Goal: Task Accomplishment & Management: Use online tool/utility

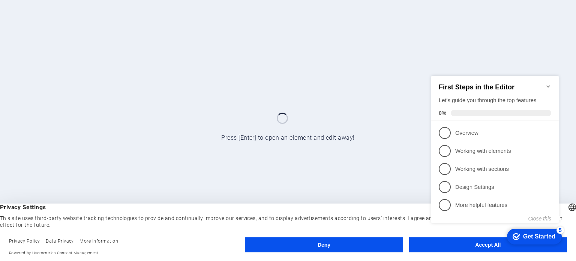
click div "checkmark Get Started 5 First Steps in the Editor Let's guide you through the t…"
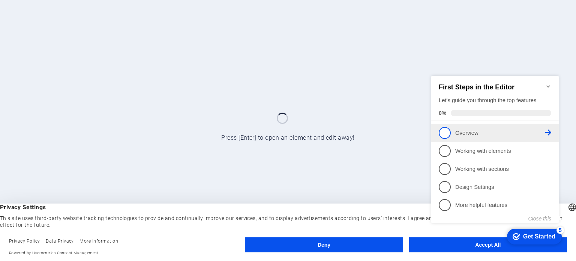
click at [464, 131] on p "Overview - incomplete" at bounding box center [500, 133] width 90 height 8
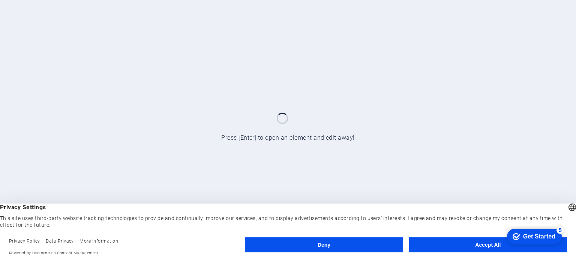
click at [465, 247] on button "Accept All" at bounding box center [488, 244] width 158 height 15
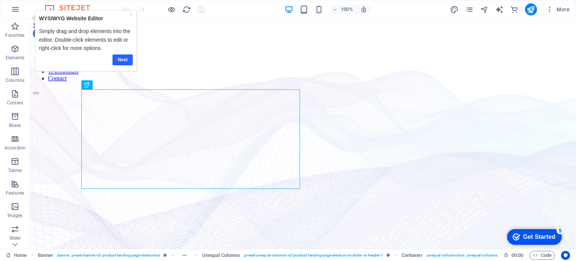
click at [118, 59] on link "Next" at bounding box center [122, 59] width 20 height 11
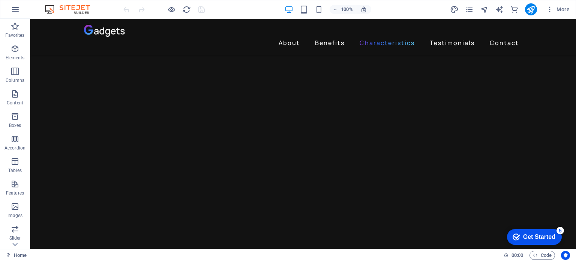
scroll to position [1216, 0]
click at [530, 237] on div "Get Started" at bounding box center [539, 236] width 32 height 7
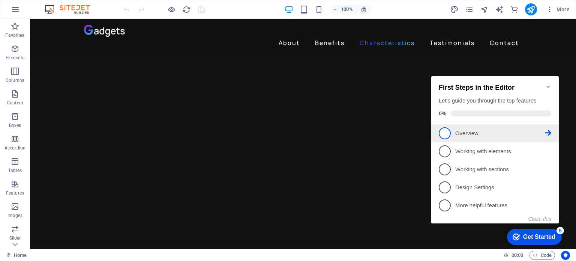
click at [457, 129] on p "Overview - incomplete" at bounding box center [500, 133] width 90 height 8
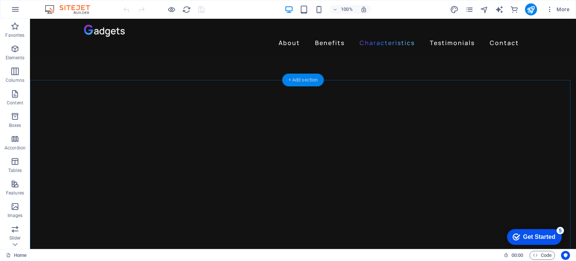
click at [303, 78] on div "+ Add section" at bounding box center [303, 79] width 42 height 13
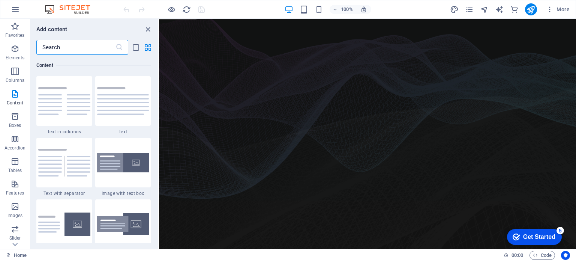
scroll to position [0, 0]
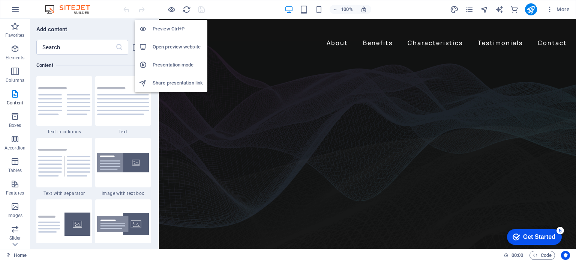
click at [166, 48] on h6 "Open preview website" at bounding box center [178, 46] width 50 height 9
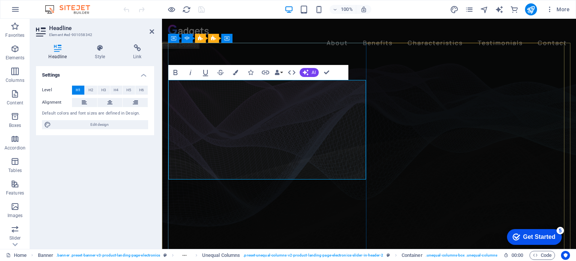
drag, startPoint x: 348, startPoint y: 99, endPoint x: 177, endPoint y: 98, distance: 171.0
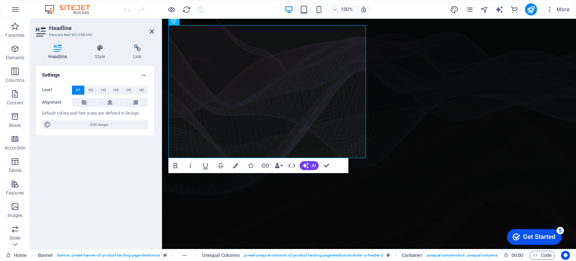
scroll to position [9, 0]
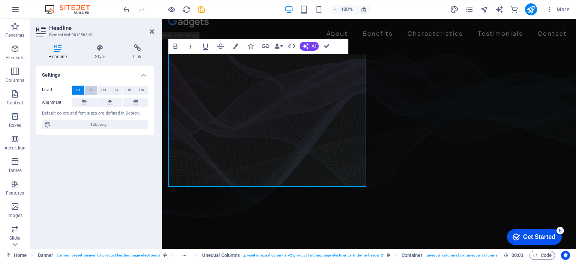
click at [91, 90] on span "H2" at bounding box center [90, 89] width 5 height 9
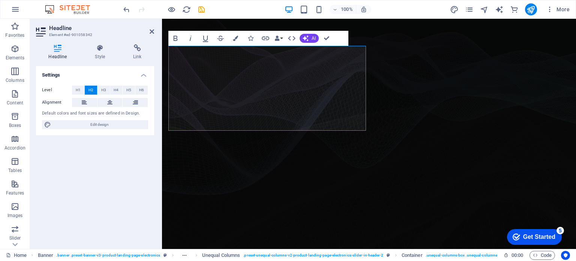
scroll to position [22, 0]
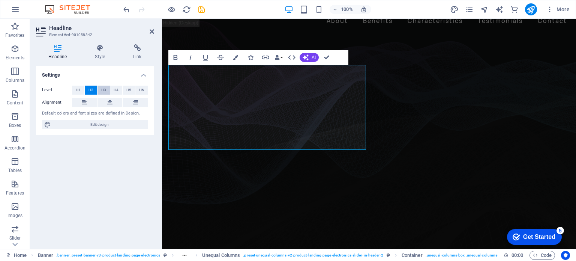
click at [103, 89] on span "H3" at bounding box center [103, 89] width 5 height 9
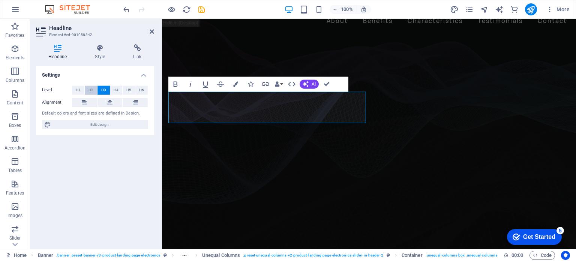
click at [92, 90] on span "H2" at bounding box center [90, 89] width 5 height 9
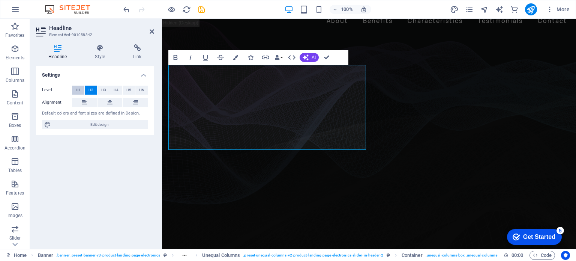
click at [78, 90] on span "H1" at bounding box center [78, 89] width 5 height 9
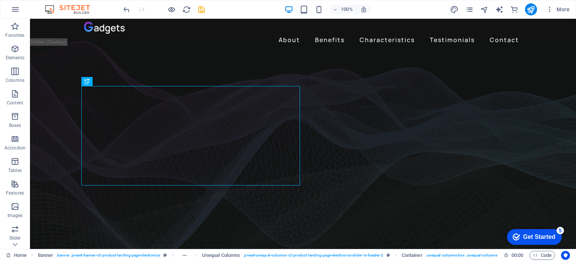
scroll to position [0, 0]
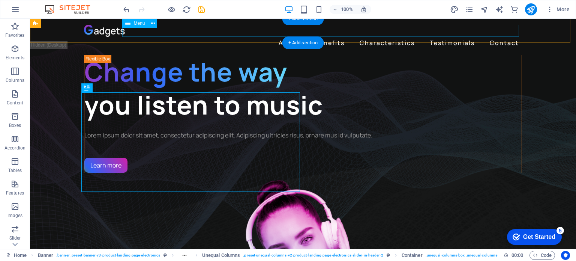
click at [287, 37] on nav "About Benefits Characteristics Testimonials Contact" at bounding box center [303, 43] width 438 height 12
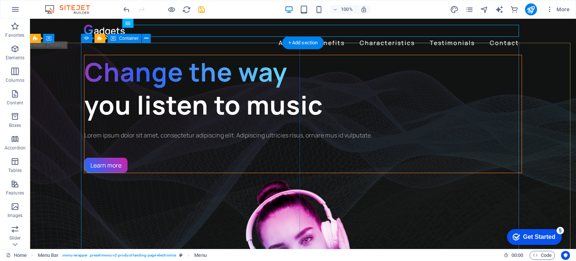
click at [214, 75] on div "Change the way you listen to music Lorem ipsum dolor sit amet, consectetur adip…" at bounding box center [303, 114] width 438 height 118
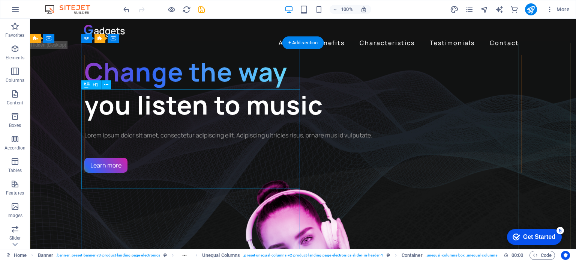
click at [202, 121] on div "Change the way you listen to music" at bounding box center [302, 88] width 437 height 66
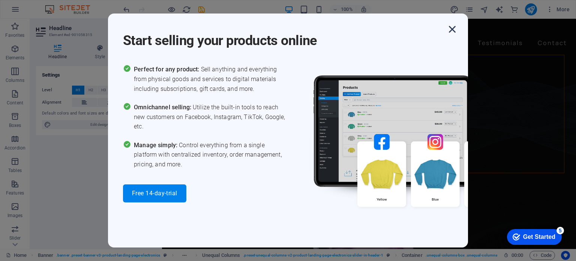
click at [453, 28] on icon "button" at bounding box center [451, 28] width 13 height 13
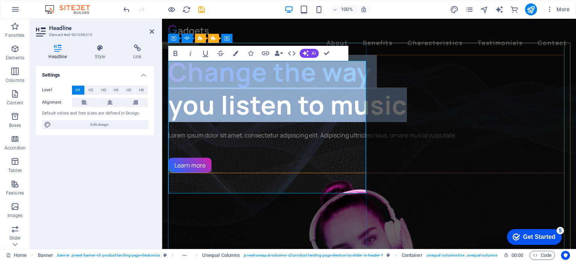
click at [204, 75] on span "Change the way" at bounding box center [269, 71] width 203 height 34
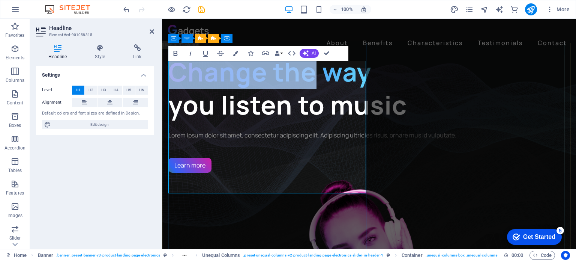
drag, startPoint x: 315, startPoint y: 79, endPoint x: 176, endPoint y: 84, distance: 139.2
click at [176, 84] on span "Change the way" at bounding box center [269, 71] width 203 height 34
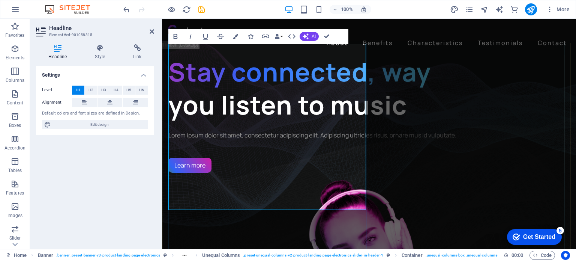
click at [222, 121] on h1 "Stay connected, way you listen to music" at bounding box center [366, 88] width 396 height 66
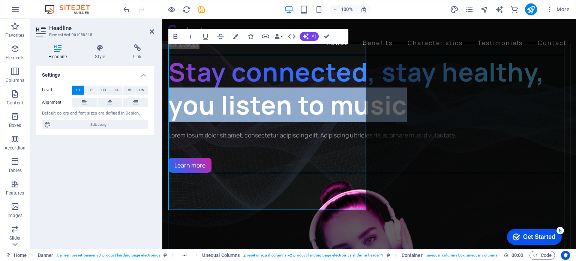
drag, startPoint x: 249, startPoint y: 196, endPoint x: 175, endPoint y: 166, distance: 79.4
click at [175, 121] on h1 "Stay connected, stay healthy, you listen to music" at bounding box center [366, 88] width 396 height 66
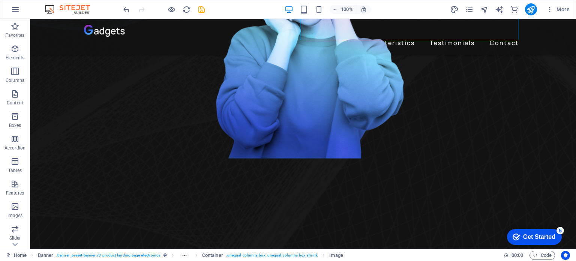
scroll to position [252, 0]
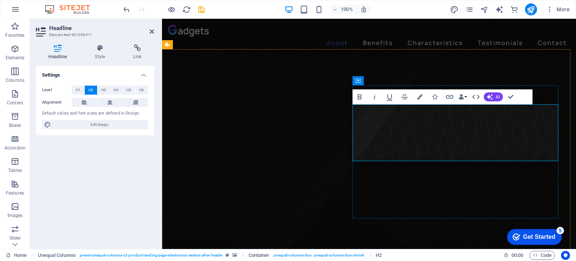
scroll to position [241, 0]
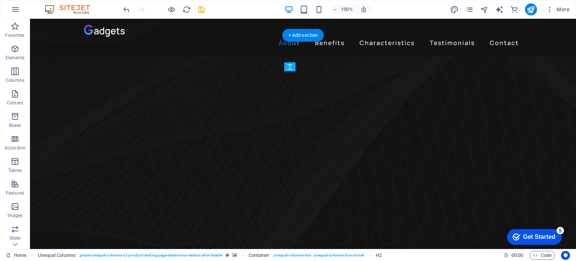
drag, startPoint x: 258, startPoint y: 135, endPoint x: 435, endPoint y: 187, distance: 184.5
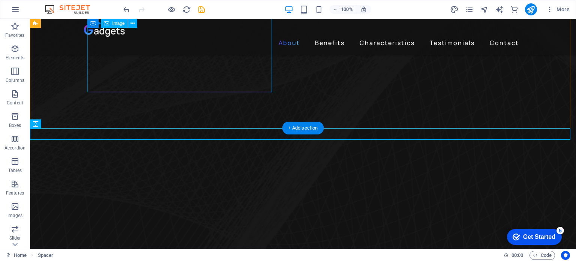
scroll to position [393, 0]
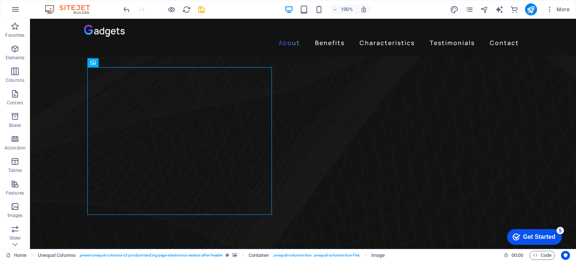
scroll to position [276, 0]
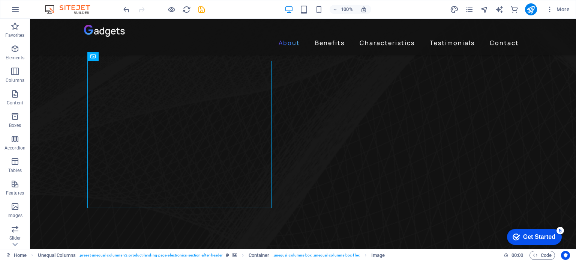
click at [114, 57] on span "Image" at bounding box center [118, 56] width 12 height 4
click at [133, 56] on icon at bounding box center [132, 56] width 4 height 8
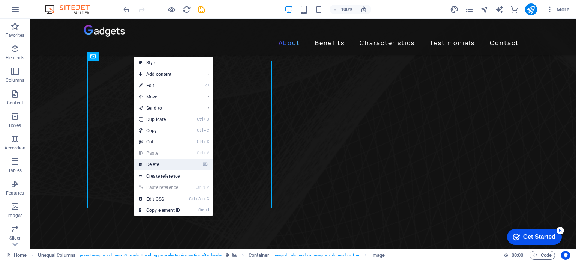
click at [159, 164] on link "⌦ Delete" at bounding box center [159, 164] width 50 height 11
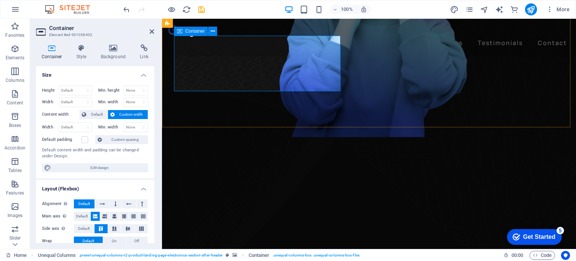
drag, startPoint x: 205, startPoint y: 55, endPoint x: 201, endPoint y: 54, distance: 4.6
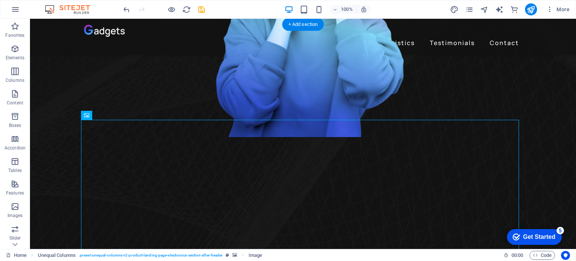
drag, startPoint x: 210, startPoint y: 147, endPoint x: 341, endPoint y: 109, distance: 135.9
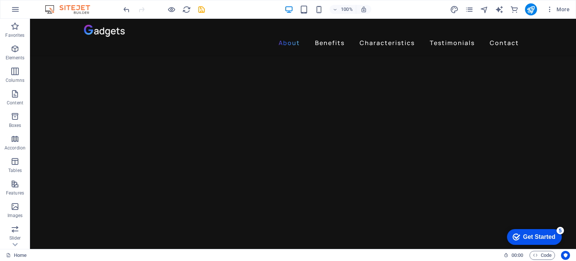
scroll to position [736, 0]
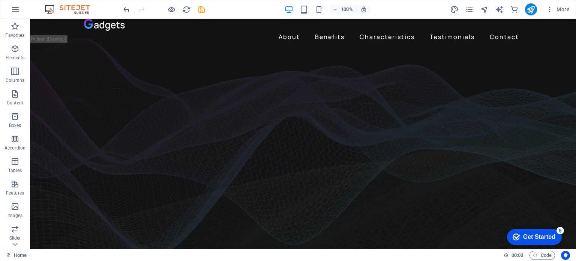
scroll to position [0, 0]
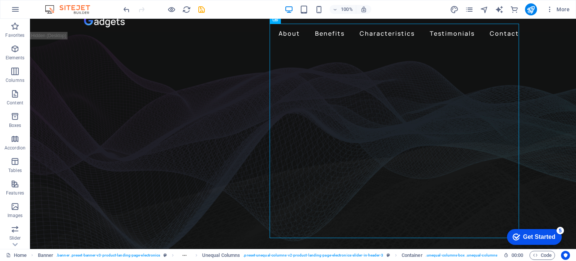
scroll to position [3, 0]
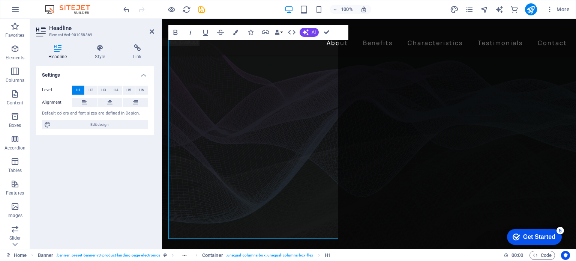
scroll to position [27, 0]
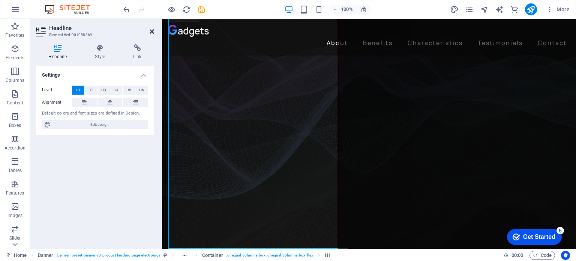
click at [153, 30] on icon at bounding box center [152, 31] width 4 height 6
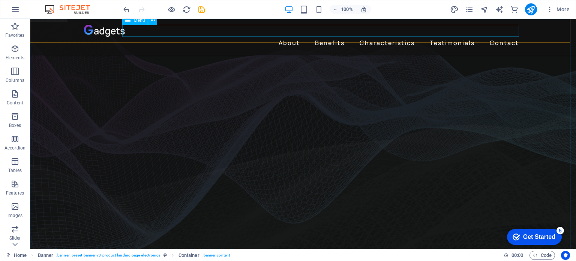
click at [292, 37] on nav "About Benefits Characteristics Testimonials Contact" at bounding box center [303, 43] width 438 height 12
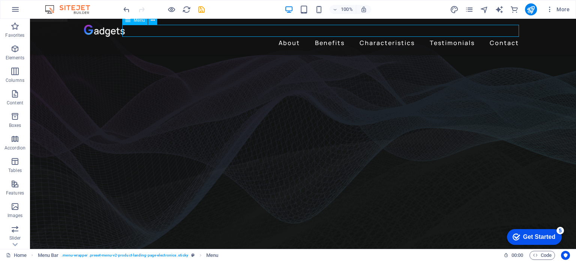
click at [292, 37] on nav "About Benefits Characteristics Testimonials Contact" at bounding box center [303, 43] width 438 height 12
click at [330, 37] on nav "About Benefits Characteristics Testimonials Contact" at bounding box center [303, 43] width 438 height 12
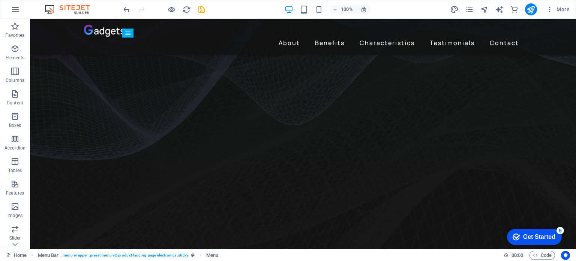
scroll to position [109, 0]
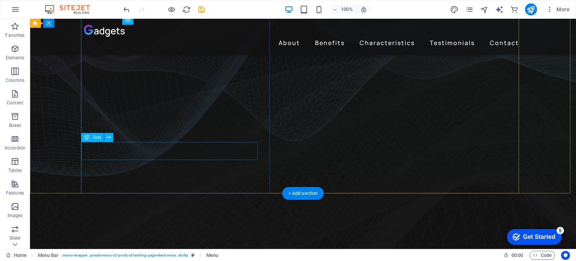
drag, startPoint x: 225, startPoint y: 155, endPoint x: 210, endPoint y: 151, distance: 15.9
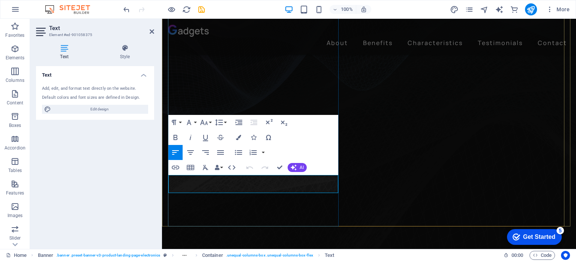
drag, startPoint x: 302, startPoint y: 186, endPoint x: 172, endPoint y: 180, distance: 129.9
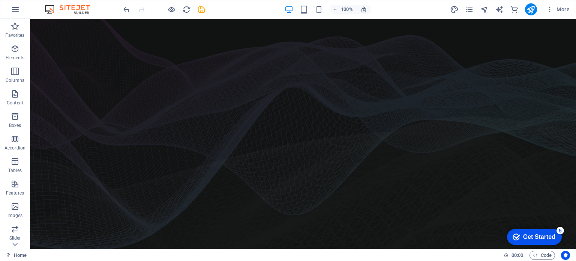
scroll to position [0, 0]
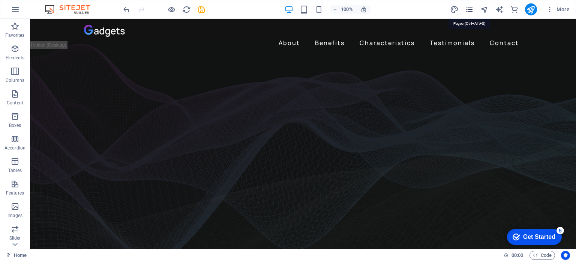
click at [469, 9] on icon "pages" at bounding box center [469, 9] width 9 height 9
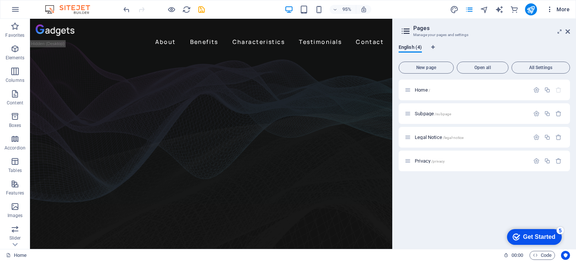
click at [549, 10] on icon "button" at bounding box center [549, 9] width 7 height 7
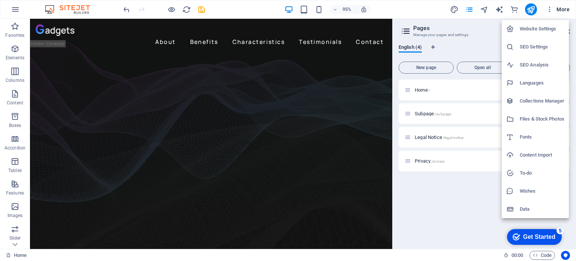
click at [561, 8] on div at bounding box center [288, 130] width 576 height 261
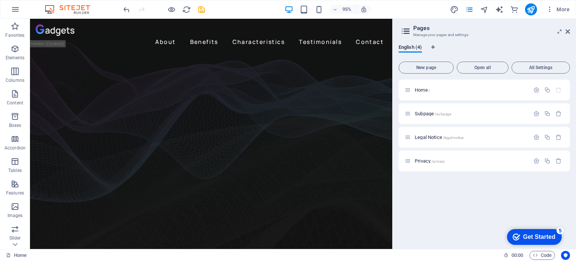
click at [561, 8] on span "More" at bounding box center [558, 9] width 24 height 7
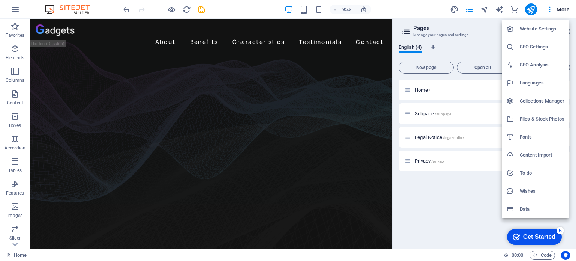
click at [466, 9] on div at bounding box center [288, 130] width 576 height 261
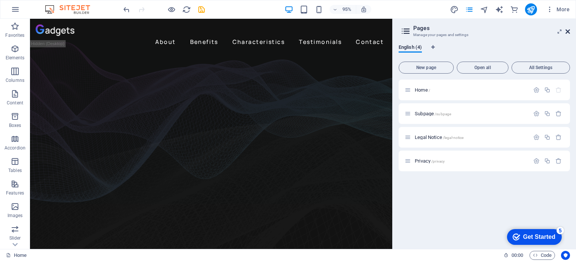
click at [568, 31] on icon at bounding box center [567, 31] width 4 height 6
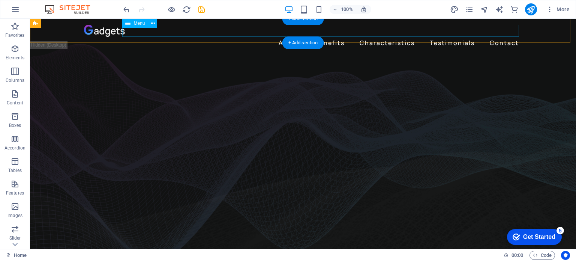
click at [496, 37] on nav "About Benefits Characteristics Testimonials Contact" at bounding box center [303, 43] width 438 height 12
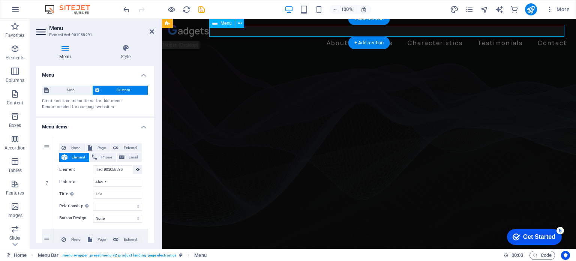
click at [541, 37] on nav "About Benefits Characteristics Testimonials Contact" at bounding box center [369, 43] width 402 height 12
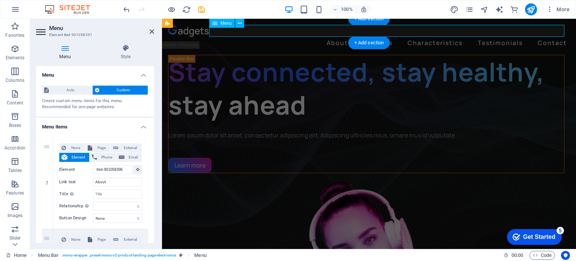
click at [541, 37] on nav "About Benefits Characteristics Testimonials Contact" at bounding box center [369, 43] width 402 height 12
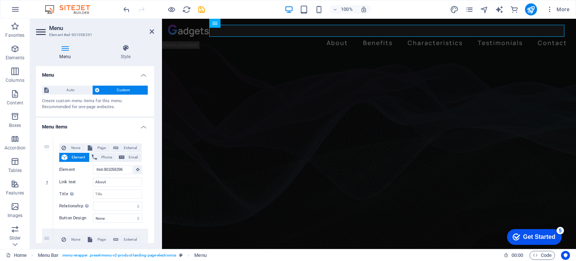
click at [115, 88] on span "Custom" at bounding box center [124, 89] width 44 height 9
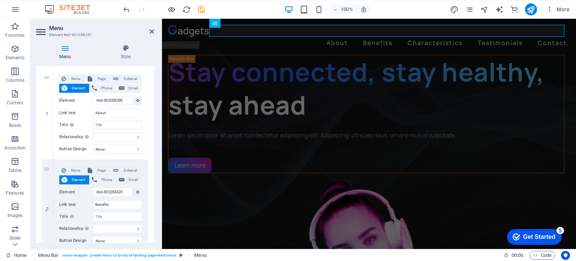
scroll to position [71, 0]
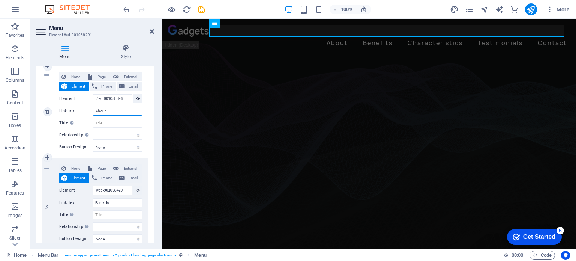
click at [107, 109] on input "About" at bounding box center [117, 110] width 49 height 9
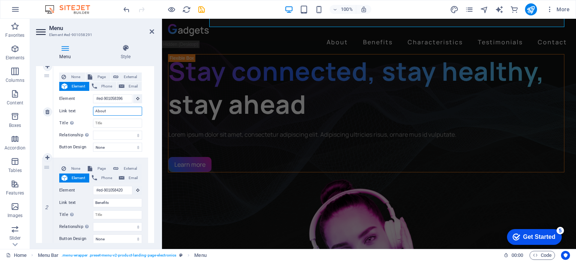
scroll to position [0, 0]
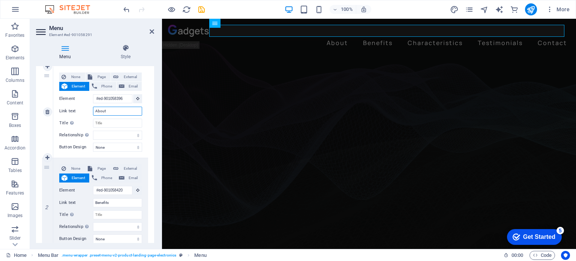
drag, startPoint x: 109, startPoint y: 111, endPoint x: 94, endPoint y: 111, distance: 15.0
click at [94, 111] on input "About" at bounding box center [117, 110] width 49 height 9
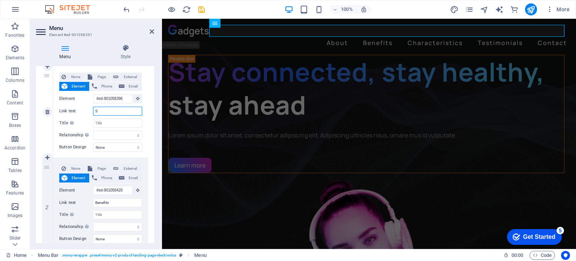
type input "Sh"
select select
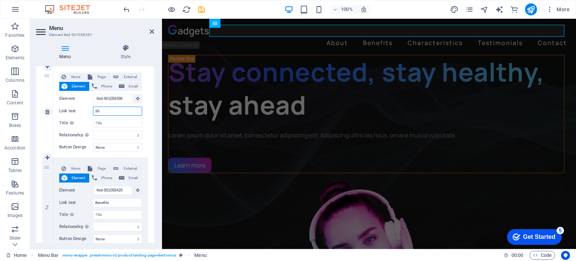
select select
type input "Shop"
select select
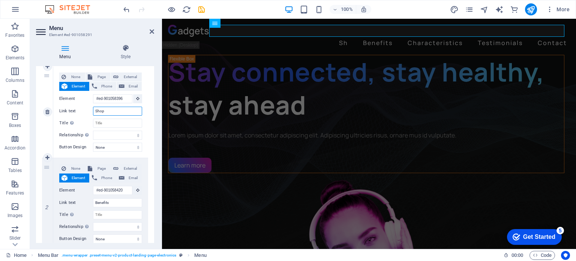
select select
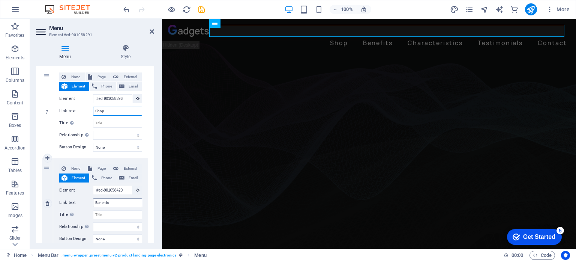
type input "Shop"
click at [111, 201] on input "Benefits" at bounding box center [117, 202] width 49 height 9
type input "Benefit"
select select
type input "Benefi"
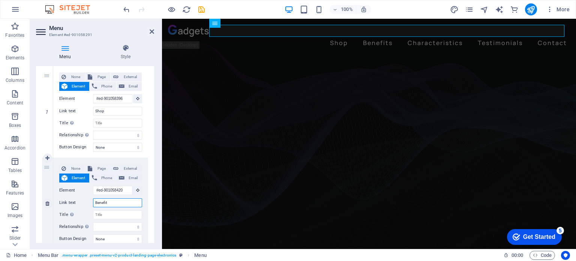
select select
type input "B"
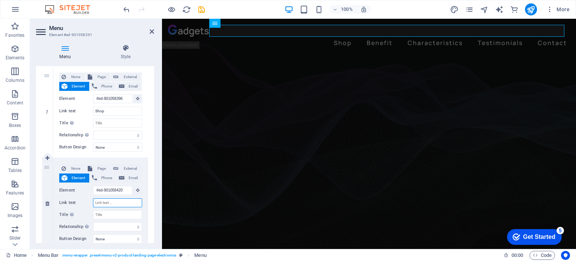
select select
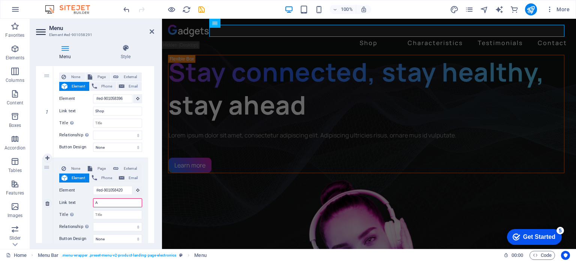
type input "Ab"
select select
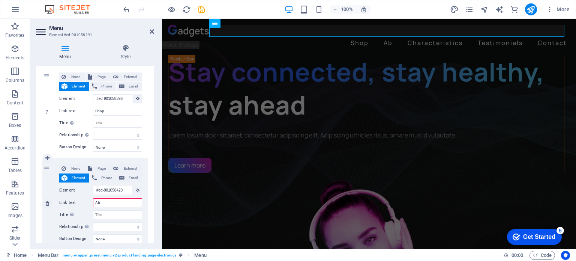
select select
type input "Abou"
select select
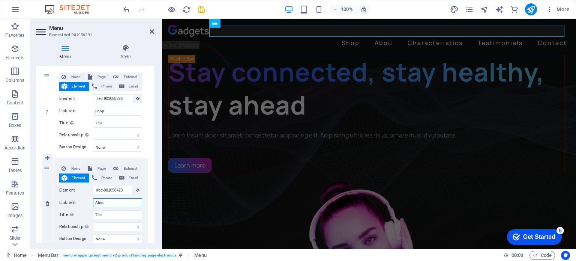
select select
type input "About"
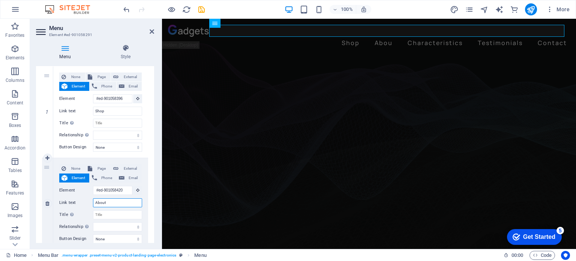
select select
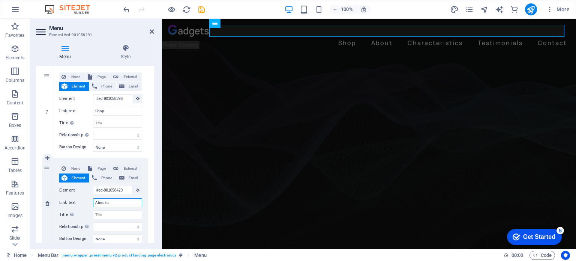
type input "About us"
select select
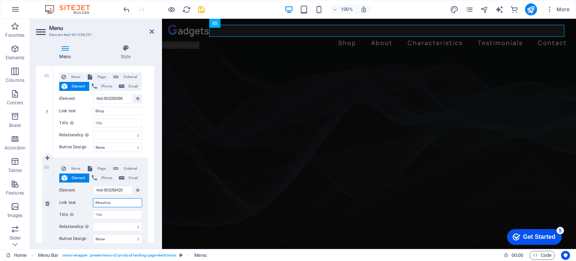
select select
type input "About us"
drag, startPoint x: 152, startPoint y: 134, endPoint x: 154, endPoint y: 163, distance: 28.9
click at [154, 163] on div "Menu Style Menu Auto Custom Create custom menu items for this menu. Recommended…" at bounding box center [95, 143] width 130 height 210
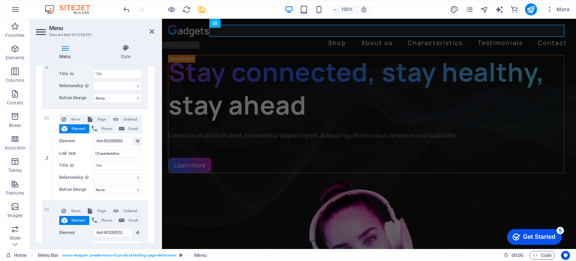
scroll to position [221, 0]
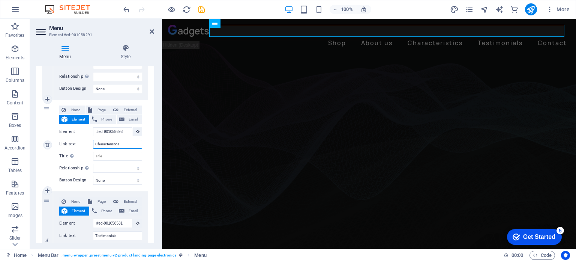
click at [126, 145] on input "Characteristics" at bounding box center [117, 143] width 49 height 9
type input "C"
select select
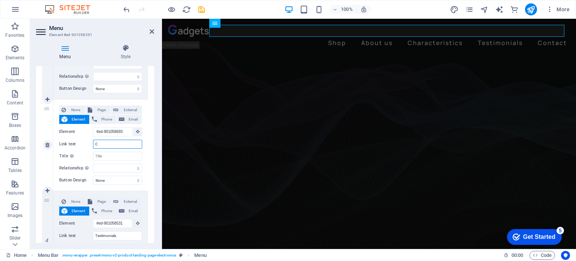
select select
type input "Cont"
select select
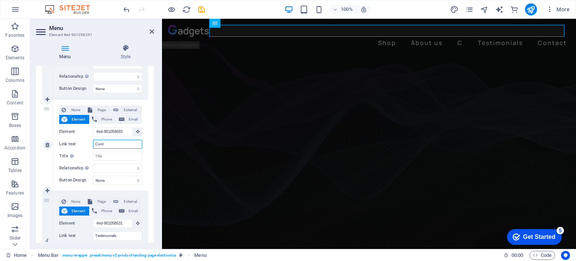
select select
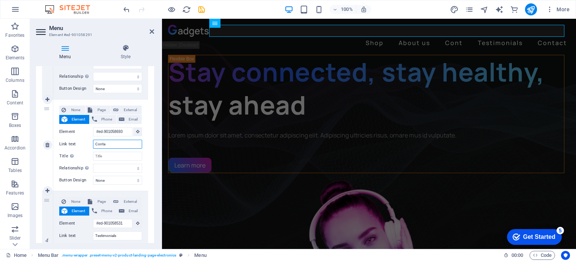
type input "Contac"
select select
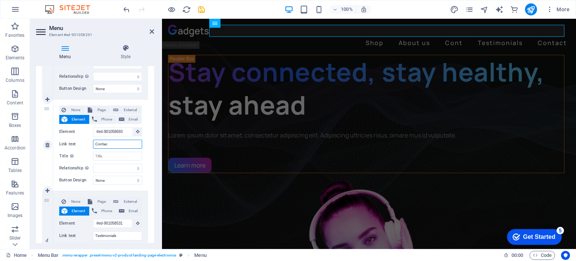
select select
type input "Contact"
select select
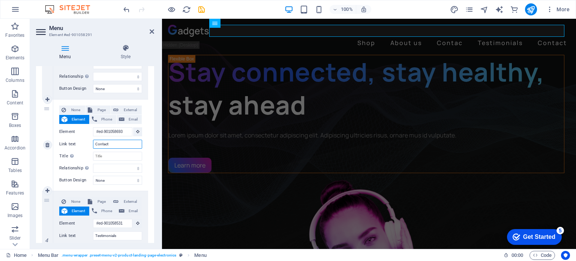
select select
type input "Contact u"
select select
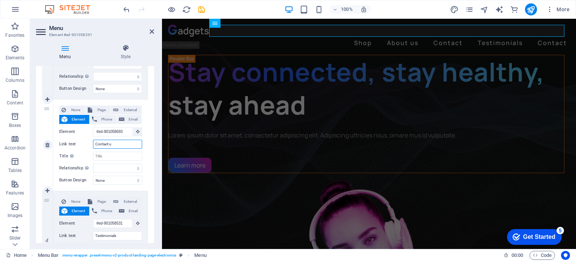
select select
type input "Contact us"
select select
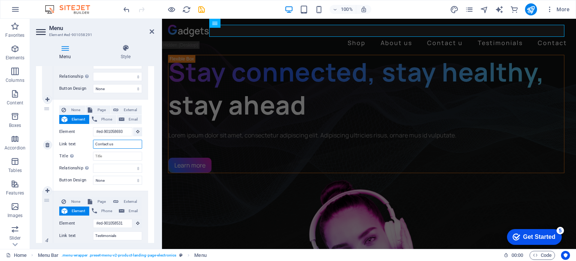
select select
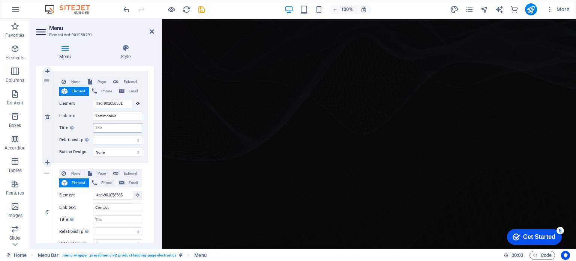
scroll to position [0, 0]
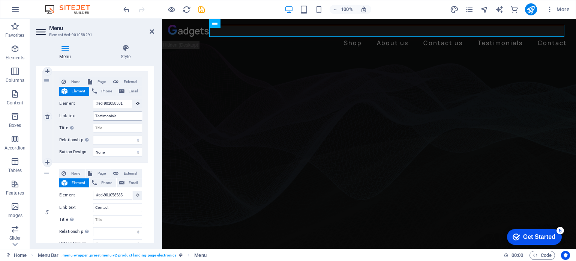
type input "Contact us"
click at [120, 116] on input "Testimonials" at bounding box center [117, 115] width 49 height 9
type input "T"
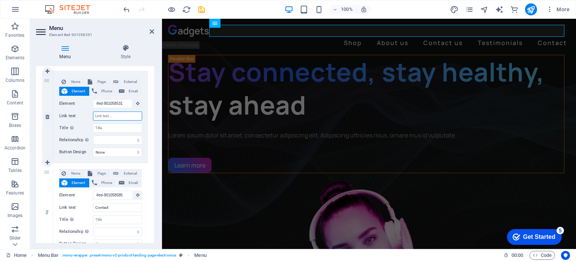
select select
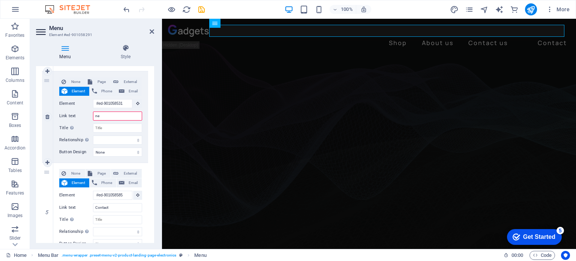
type input "new"
select select
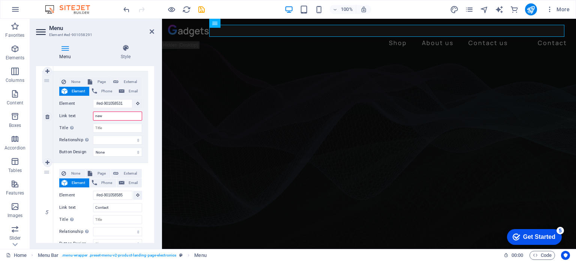
select select
type input "n"
select select
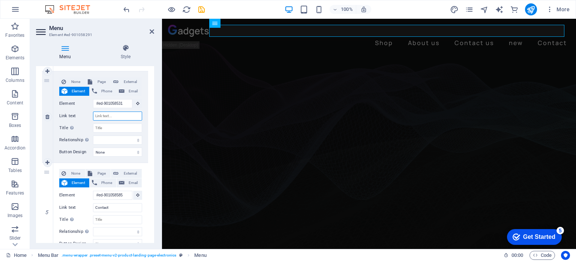
select select
type input "New a"
select select
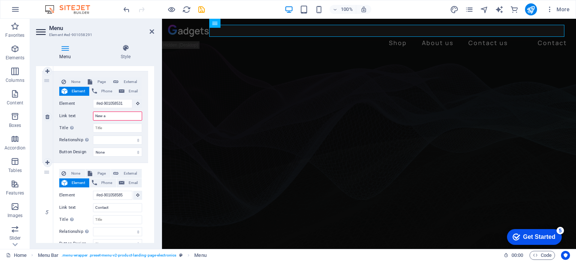
select select
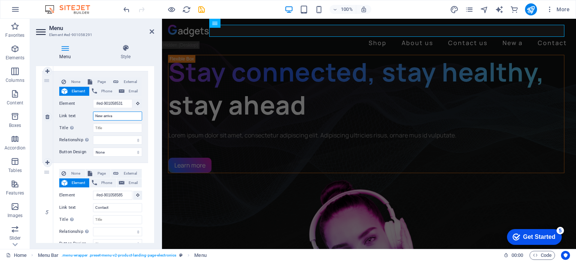
type input "New arrival"
select select
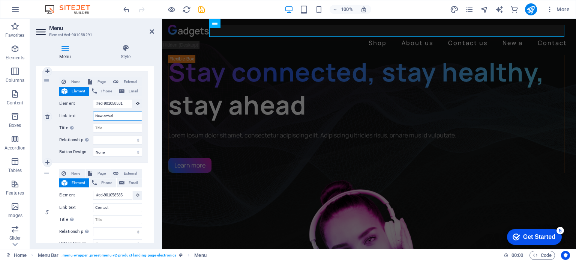
select select
type input "New arrivals"
select select
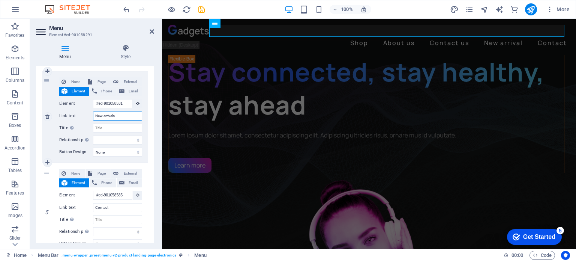
select select
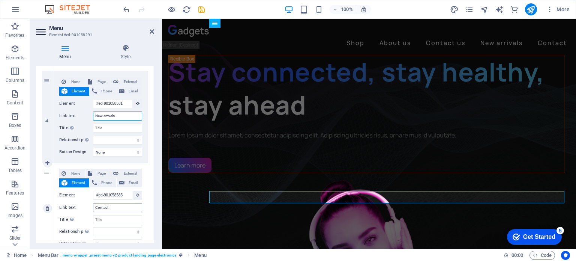
type input "New arrivals"
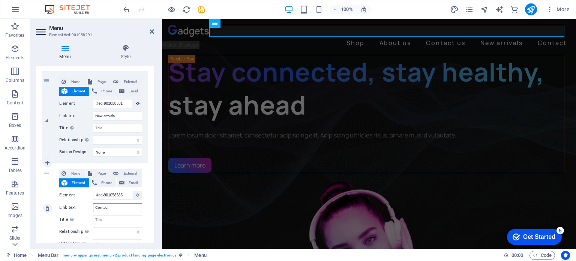
click at [111, 207] on input "Contact" at bounding box center [117, 207] width 49 height 9
drag, startPoint x: 111, startPoint y: 207, endPoint x: 90, endPoint y: 207, distance: 21.0
click at [90, 207] on div "Link text Contact" at bounding box center [100, 207] width 83 height 9
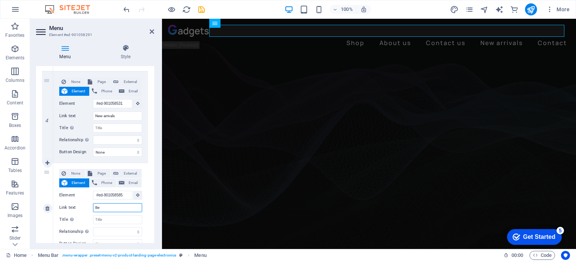
type input "Bes"
select select
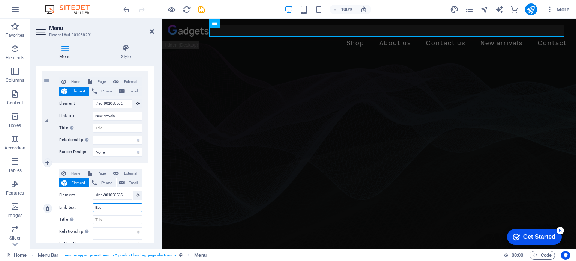
select select
type input "Best"
select select
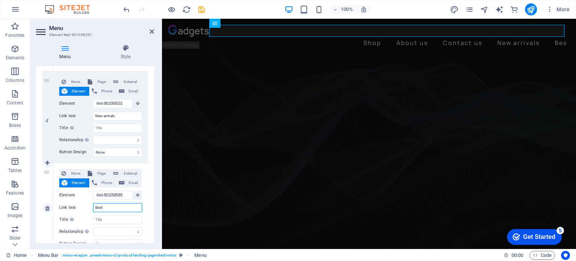
select select
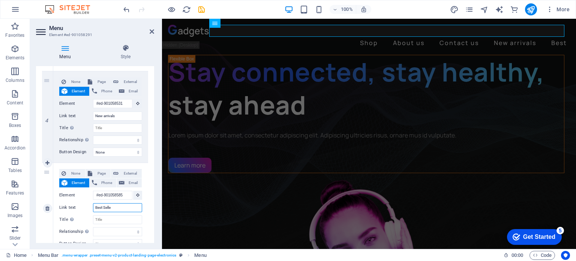
type input "Best Seller"
select select
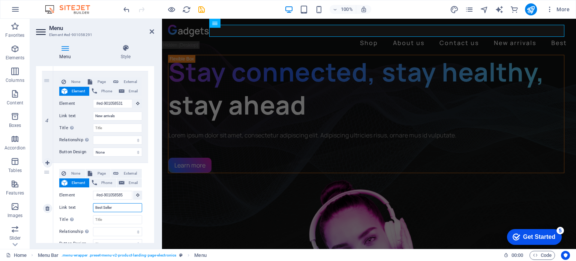
select select
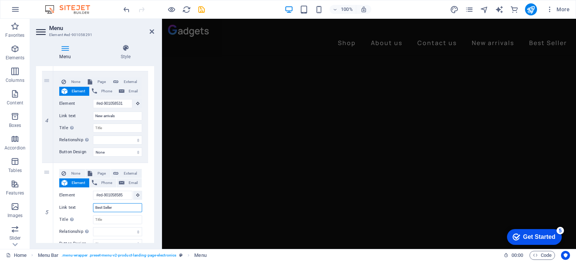
scroll to position [946, 0]
type input "Best Seller"
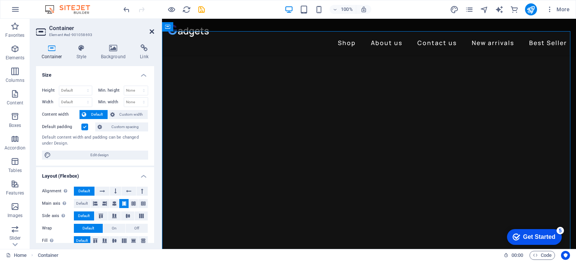
click at [151, 30] on icon at bounding box center [152, 31] width 4 height 6
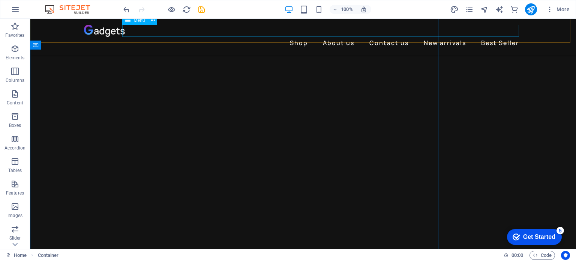
scroll to position [939, 0]
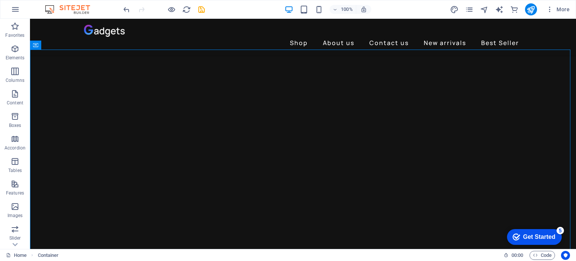
click at [543, 238] on div "Get Started" at bounding box center [539, 236] width 32 height 7
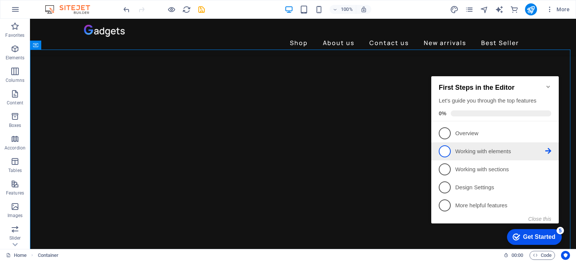
click at [463, 151] on p "Working with elements - incomplete" at bounding box center [500, 151] width 90 height 8
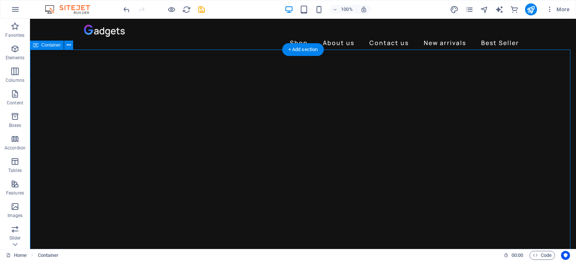
scroll to position [0, 0]
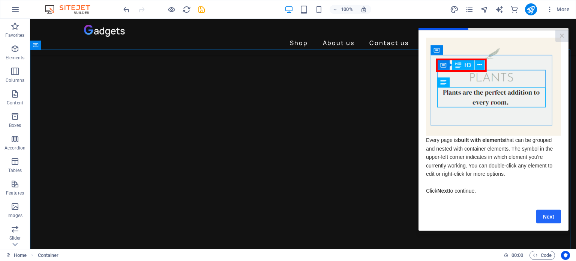
click at [548, 216] on link "Next" at bounding box center [548, 215] width 25 height 13
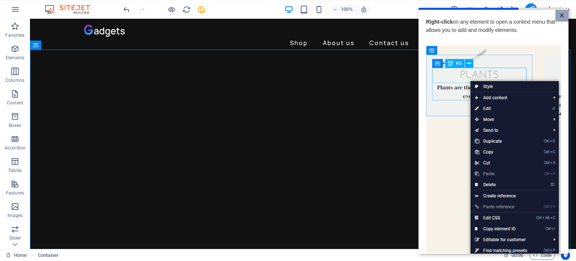
click at [560, 15] on link "×" at bounding box center [561, 16] width 13 height 12
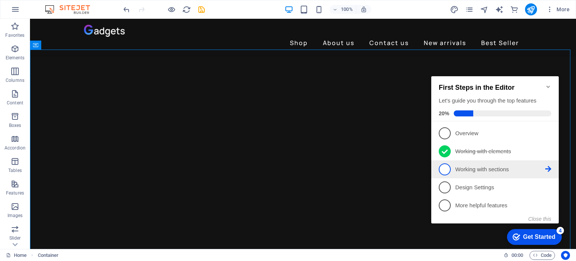
click at [468, 170] on p "Working with sections - incomplete" at bounding box center [500, 169] width 90 height 8
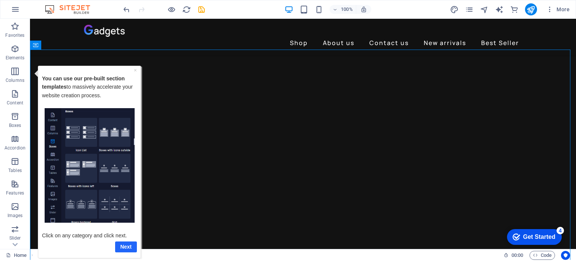
click at [128, 246] on link "Next" at bounding box center [126, 246] width 22 height 11
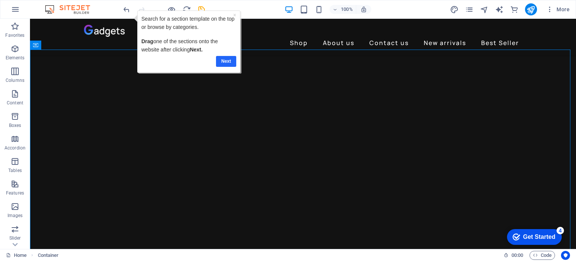
click at [217, 66] on link "Next" at bounding box center [226, 60] width 20 height 11
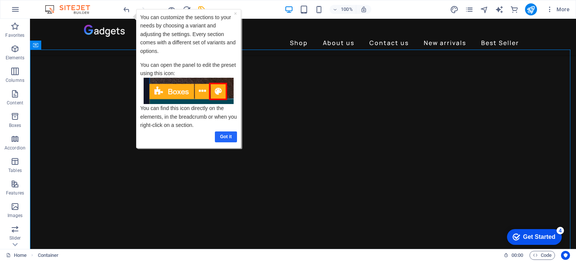
click at [226, 133] on link "Got it" at bounding box center [226, 136] width 22 height 11
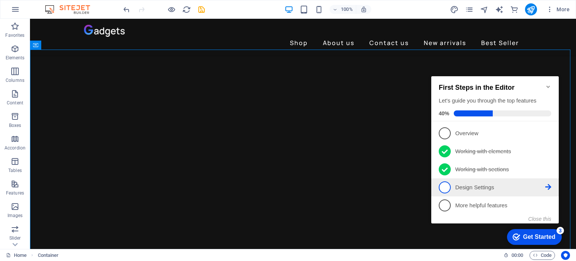
click at [481, 187] on p "Design Settings - incomplete" at bounding box center [500, 187] width 90 height 8
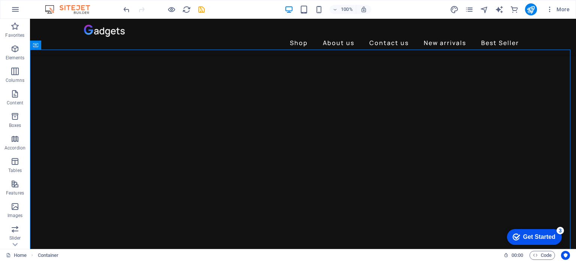
click at [533, 235] on div "Get Started" at bounding box center [539, 236] width 32 height 7
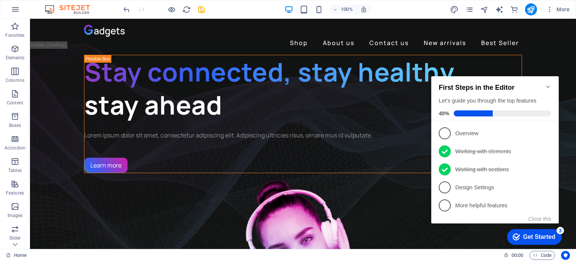
click at [51, 8] on img at bounding box center [71, 9] width 56 height 9
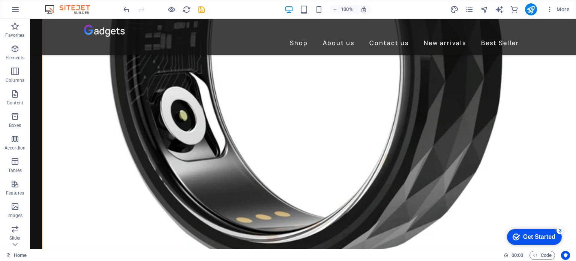
scroll to position [2088, 0]
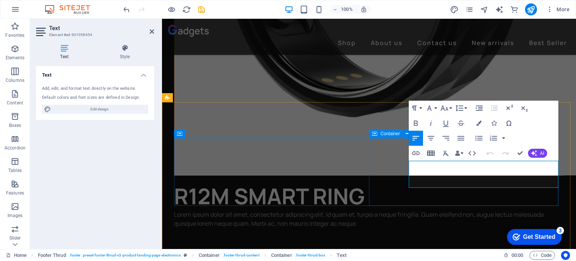
scroll to position [2143, 0]
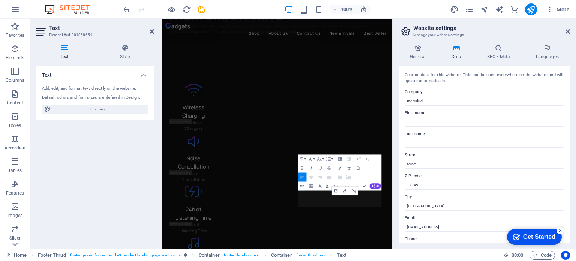
scroll to position [2190, 0]
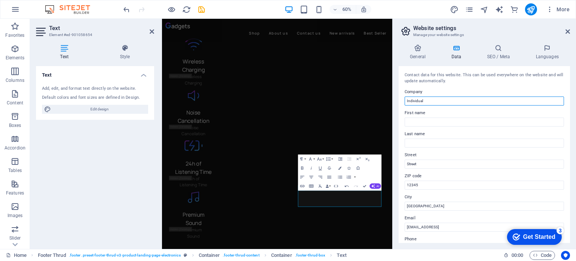
drag, startPoint x: 428, startPoint y: 102, endPoint x: 403, endPoint y: 102, distance: 25.1
click at [403, 102] on div "Contact data for this website. This can be used everywhere on the website and w…" at bounding box center [484, 154] width 171 height 177
click at [423, 183] on input "12345" at bounding box center [484, 184] width 159 height 9
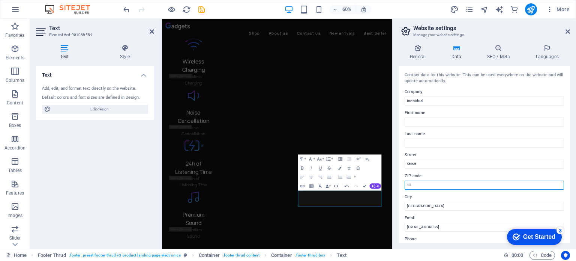
type input "1"
type input "1683"
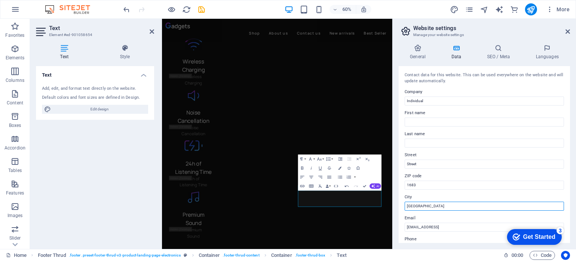
drag, startPoint x: 419, startPoint y: 205, endPoint x: 403, endPoint y: 205, distance: 16.1
click at [403, 205] on div "Contact data for this website. This can be used everywhere on the website and w…" at bounding box center [484, 154] width 171 height 177
type input "midrand"
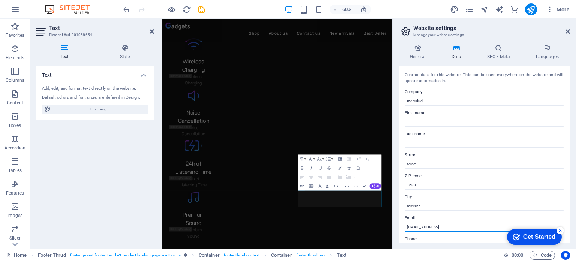
click at [412, 225] on input "[EMAIL_ADDRESS]" at bounding box center [484, 226] width 159 height 9
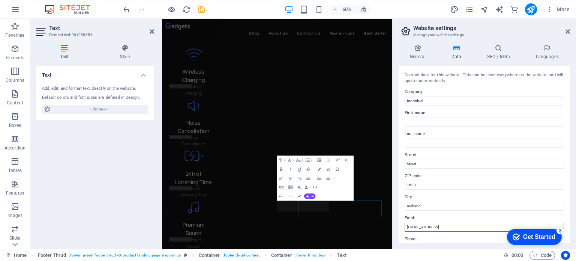
click at [448, 226] on input "[EMAIL_ADDRESS]" at bounding box center [484, 226] width 159 height 9
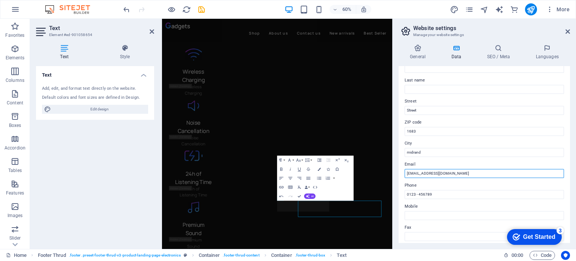
scroll to position [60, 0]
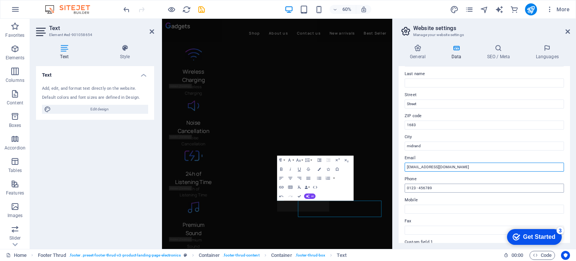
type input "[EMAIL_ADDRESS][DOMAIN_NAME]"
click at [434, 186] on input "0123 - 456789" at bounding box center [484, 187] width 159 height 9
click at [414, 186] on input "0123 - 8437414" at bounding box center [484, 187] width 159 height 9
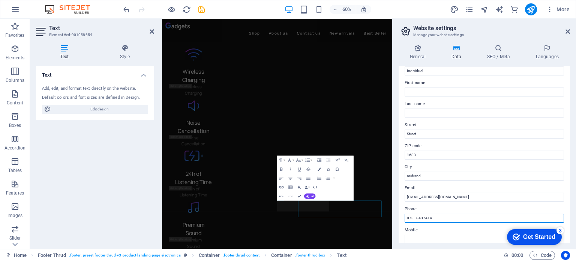
scroll to position [0, 0]
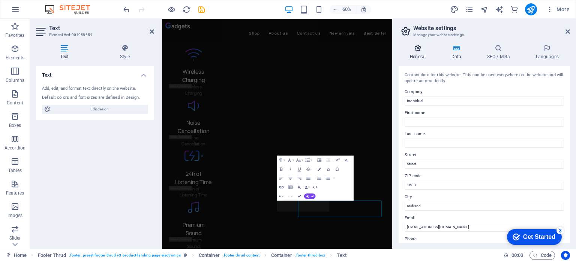
type input "073 - 8437414"
click at [418, 51] on icon at bounding box center [418, 47] width 38 height 7
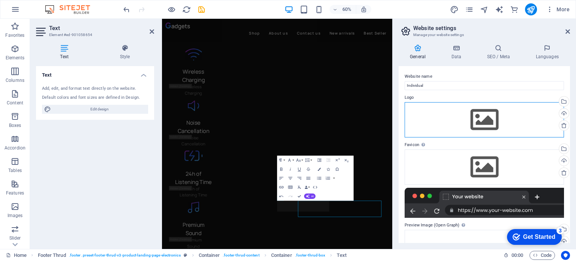
click at [483, 122] on div "Drag files here, click to choose files or select files from Files or our free s…" at bounding box center [484, 119] width 159 height 35
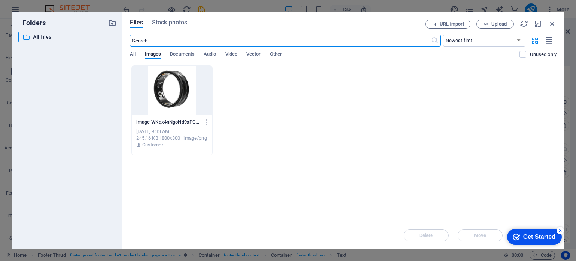
scroll to position [1888, 0]
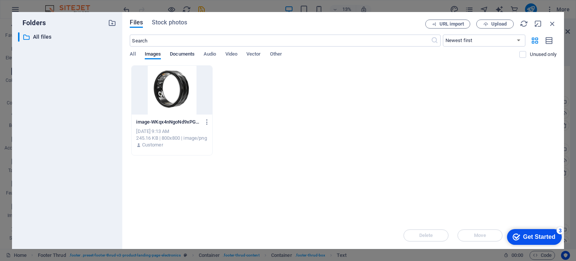
click at [177, 54] on span "Documents" at bounding box center [182, 54] width 25 height 10
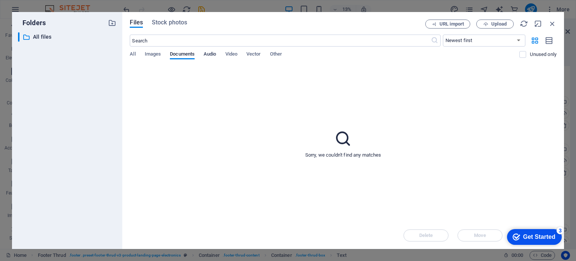
click at [210, 54] on span "Audio" at bounding box center [210, 54] width 12 height 10
click at [239, 52] on div "All Images Documents Audio Video Vector Other" at bounding box center [325, 58] width 390 height 14
click at [235, 53] on span "Video" at bounding box center [231, 54] width 12 height 10
click at [153, 56] on span "Images" at bounding box center [153, 54] width 16 height 10
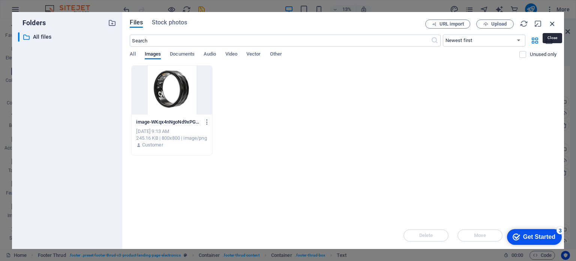
click at [552, 26] on icon "button" at bounding box center [552, 23] width 8 height 8
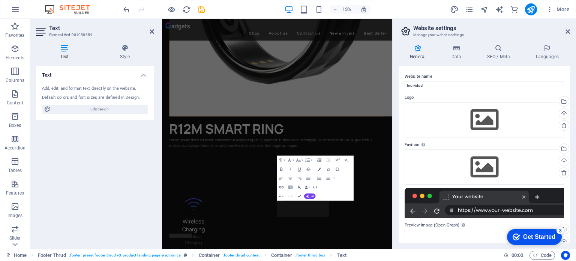
scroll to position [2173, 0]
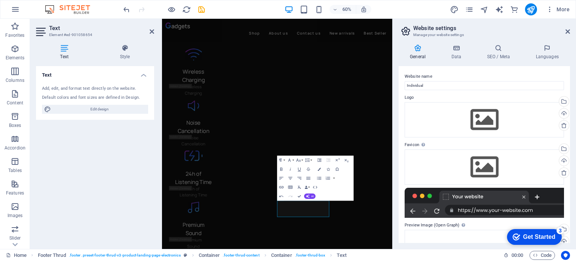
drag, startPoint x: 571, startPoint y: 135, endPoint x: 574, endPoint y: 157, distance: 22.3
click at [574, 157] on div "General Data SEO / Meta Languages Website name Individual Logo Drag files here,…" at bounding box center [484, 143] width 183 height 210
click at [475, 162] on div "Drag files here, click to choose files or select files from Files or our free s…" at bounding box center [484, 166] width 159 height 35
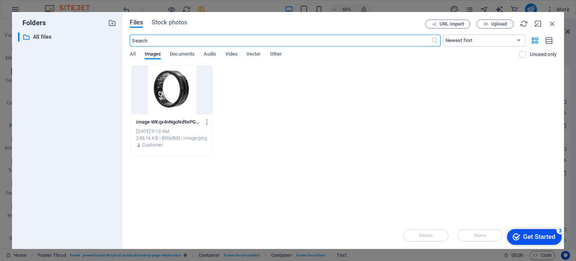
scroll to position [1888, 0]
click at [491, 22] on span "Upload" at bounding box center [498, 24] width 15 height 4
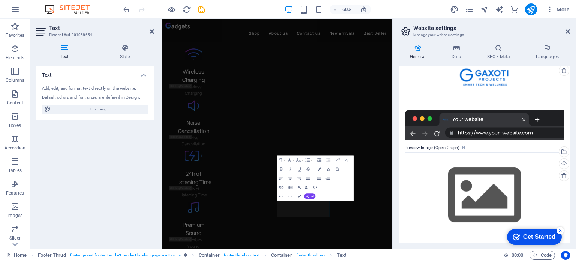
scroll to position [103, 0]
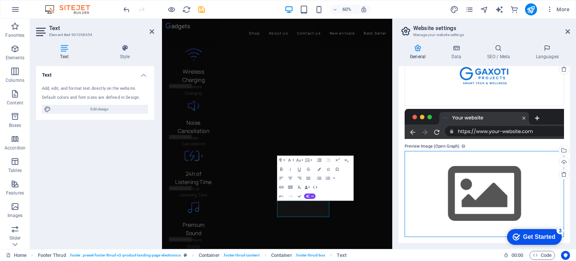
click at [496, 193] on div "Drag files here, click to choose files or select files from Files or our free s…" at bounding box center [484, 194] width 159 height 86
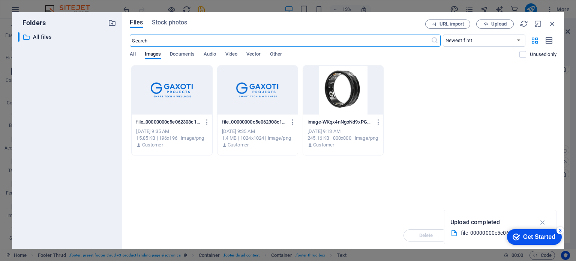
scroll to position [1888, 0]
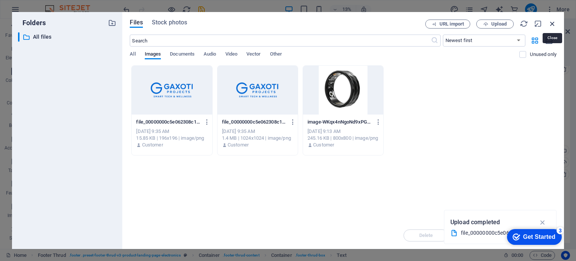
click at [552, 24] on icon "button" at bounding box center [552, 23] width 8 height 8
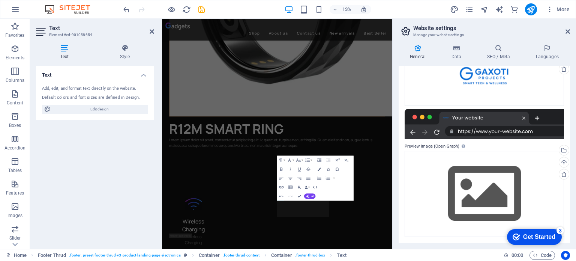
scroll to position [2173, 0]
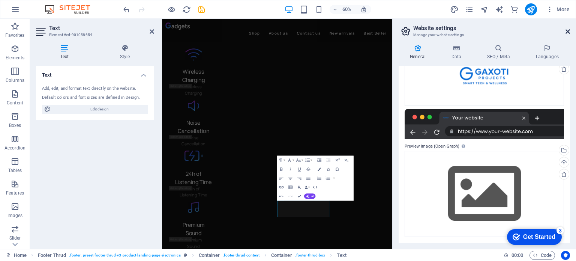
click at [568, 31] on icon at bounding box center [567, 31] width 4 height 6
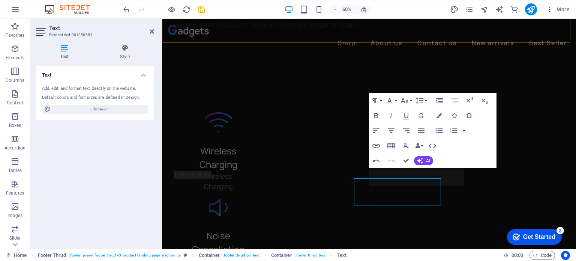
scroll to position [2135, 0]
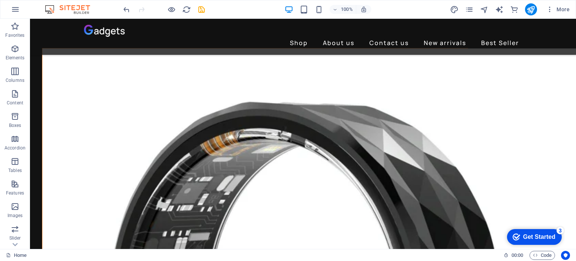
scroll to position [2071, 0]
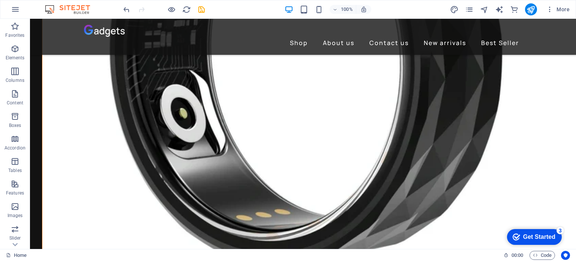
drag, startPoint x: 574, startPoint y: 32, endPoint x: 605, endPoint y: 273, distance: 243.1
click at [527, 233] on div "Get Started" at bounding box center [539, 236] width 32 height 7
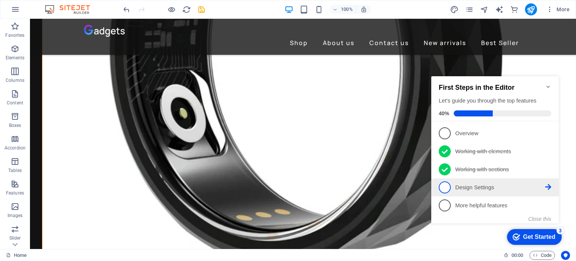
click at [448, 184] on span "4" at bounding box center [445, 187] width 12 height 12
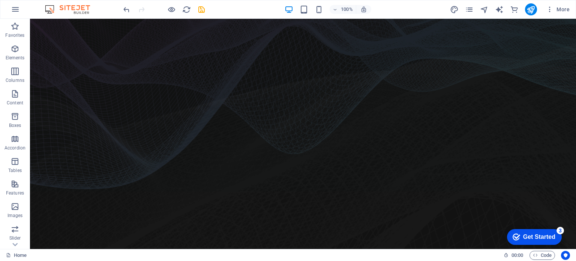
scroll to position [0, 0]
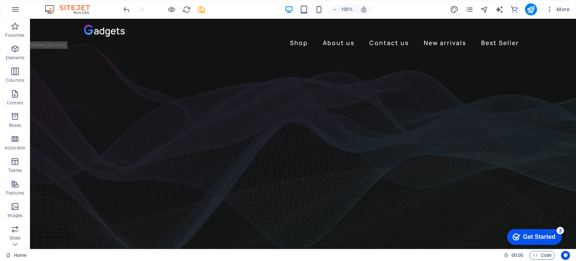
drag, startPoint x: 572, startPoint y: 34, endPoint x: 591, endPoint y: 21, distance: 23.2
click at [9, 10] on button "button" at bounding box center [15, 9] width 18 height 18
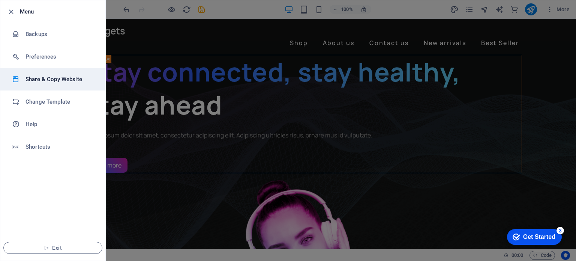
click at [36, 76] on h6 "Share & Copy Website" at bounding box center [59, 79] width 69 height 9
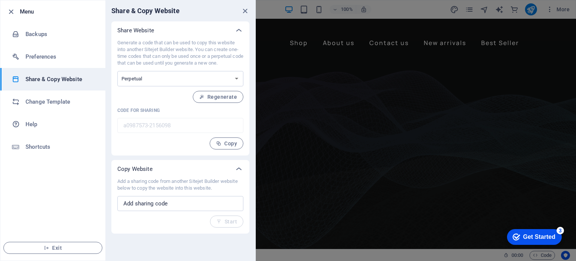
click at [309, 103] on div at bounding box center [288, 130] width 576 height 261
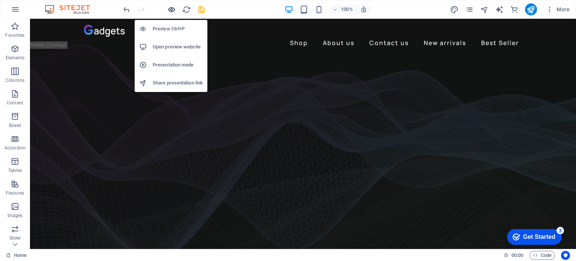
click at [171, 9] on icon "button" at bounding box center [171, 9] width 9 height 9
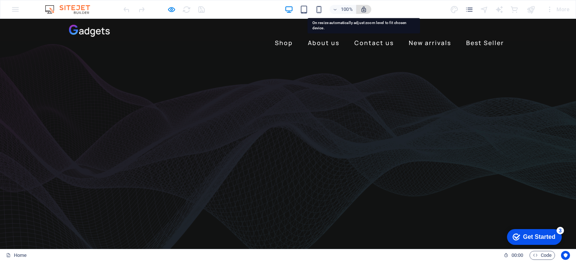
click at [363, 10] on icon "button" at bounding box center [363, 9] width 7 height 7
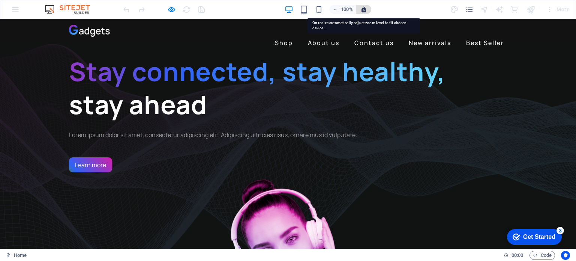
click at [364, 10] on icon "button" at bounding box center [363, 9] width 7 height 7
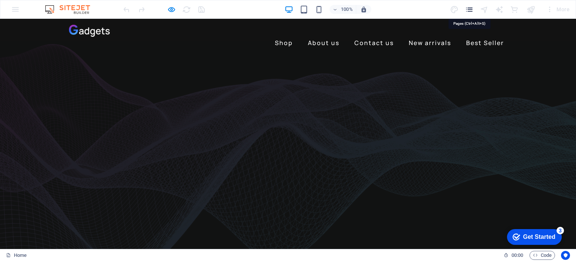
click at [467, 9] on icon "pages" at bounding box center [469, 9] width 9 height 9
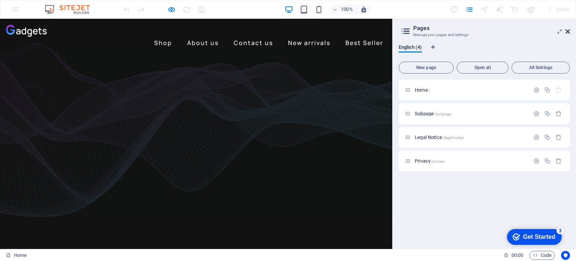
click at [567, 31] on icon at bounding box center [567, 31] width 4 height 6
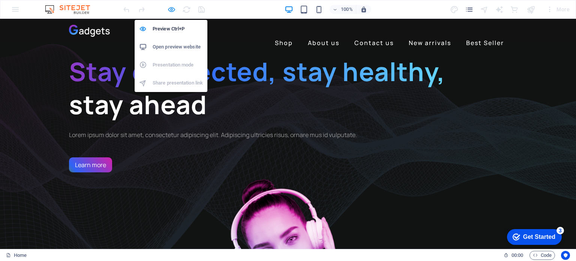
click at [171, 10] on icon "button" at bounding box center [171, 9] width 9 height 9
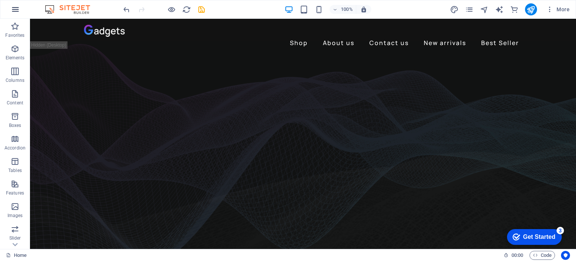
click at [16, 7] on icon "button" at bounding box center [15, 9] width 9 height 9
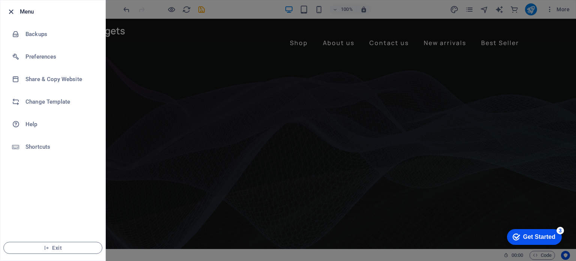
click at [10, 12] on icon "button" at bounding box center [11, 11] width 9 height 9
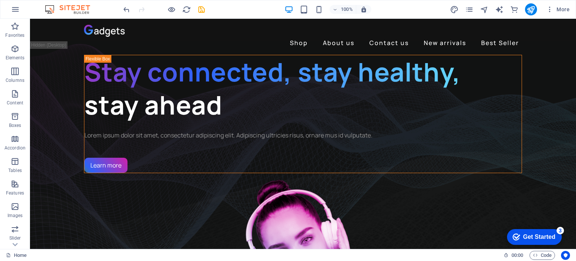
click at [10, 12] on button "button" at bounding box center [15, 9] width 18 height 18
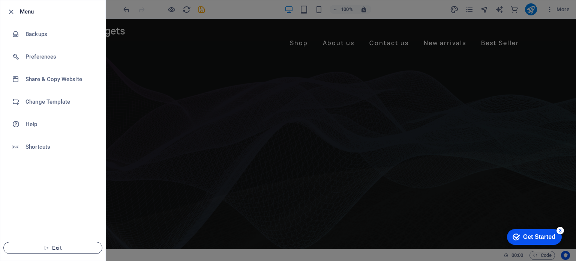
click at [49, 247] on icon "button" at bounding box center [46, 247] width 5 height 5
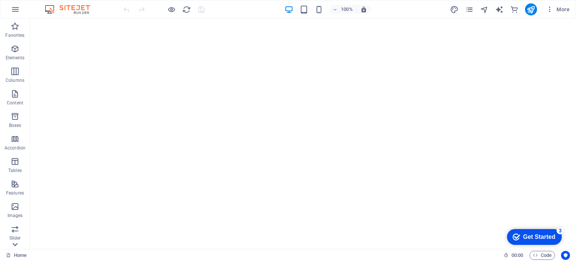
click at [15, 28] on icon at bounding box center [15, 23] width 10 height 10
click at [15, 78] on icon "button" at bounding box center [14, 76] width 9 height 9
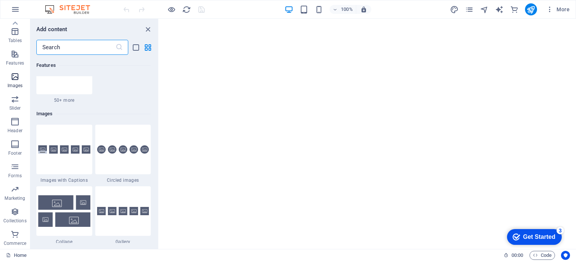
scroll to position [3802, 0]
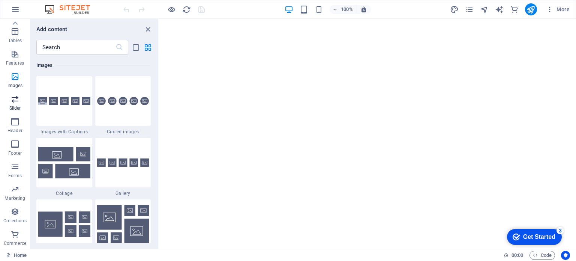
click at [17, 99] on icon "button" at bounding box center [14, 98] width 9 height 9
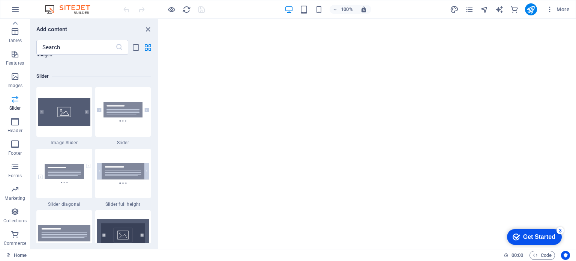
scroll to position [4251, 0]
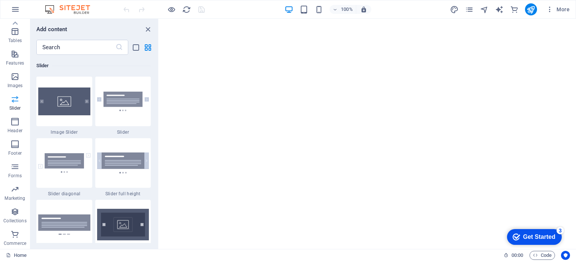
click at [17, 99] on icon "button" at bounding box center [14, 98] width 9 height 9
click at [148, 29] on icon "close panel" at bounding box center [148, 29] width 9 height 9
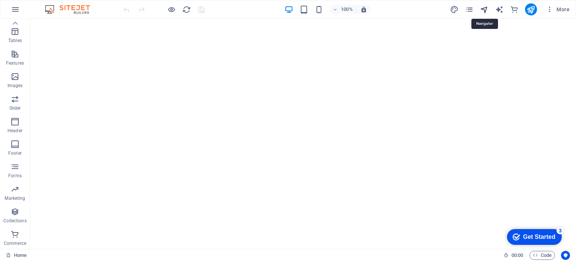
click at [484, 9] on icon "navigator" at bounding box center [484, 9] width 9 height 9
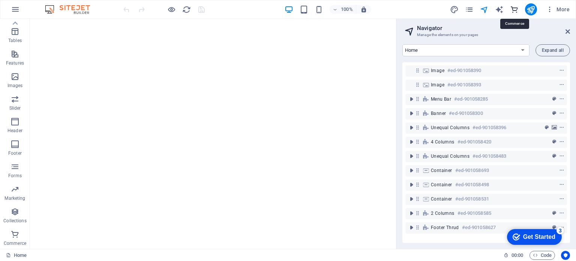
click at [515, 7] on icon "commerce" at bounding box center [514, 9] width 9 height 9
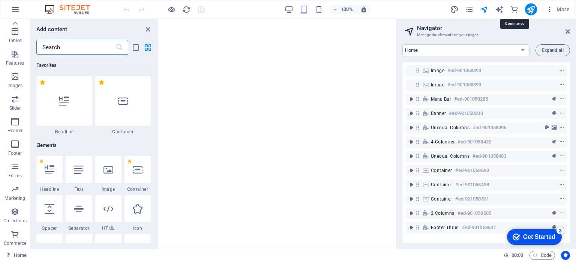
scroll to position [7226, 0]
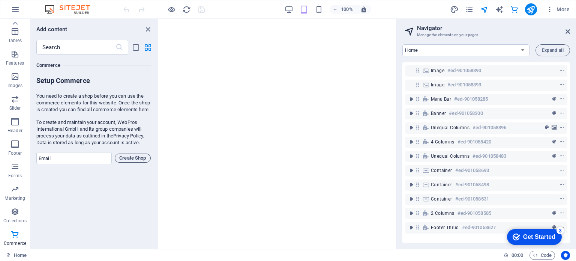
click at [130, 162] on span "Create Shop" at bounding box center [132, 157] width 29 height 9
click at [129, 162] on span "Create Shop" at bounding box center [132, 157] width 29 height 9
click at [133, 162] on span "Create Shop" at bounding box center [132, 157] width 29 height 9
click at [87, 162] on input "email" at bounding box center [73, 158] width 75 height 12
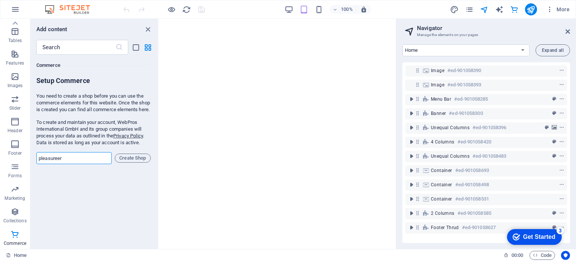
type input "pleasureer@gmail.com"
click at [130, 162] on span "Create Shop" at bounding box center [132, 157] width 29 height 9
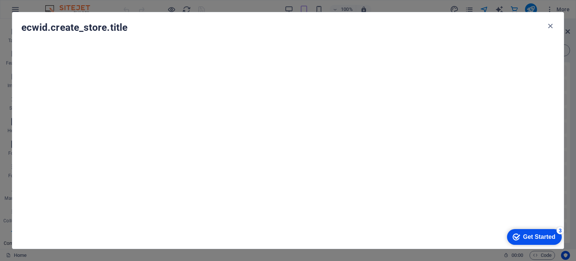
scroll to position [0, 0]
click at [550, 24] on icon "button" at bounding box center [550, 26] width 9 height 9
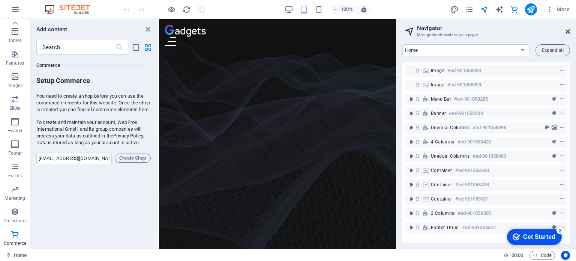
click at [568, 31] on icon at bounding box center [567, 31] width 4 height 6
